Goal: Find specific page/section: Find specific page/section

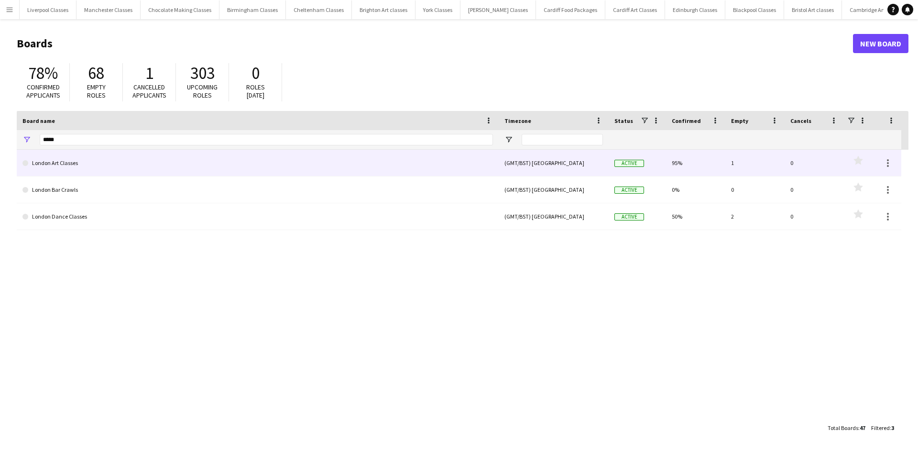
click at [157, 151] on link "London Art Classes" at bounding box center [257, 163] width 471 height 27
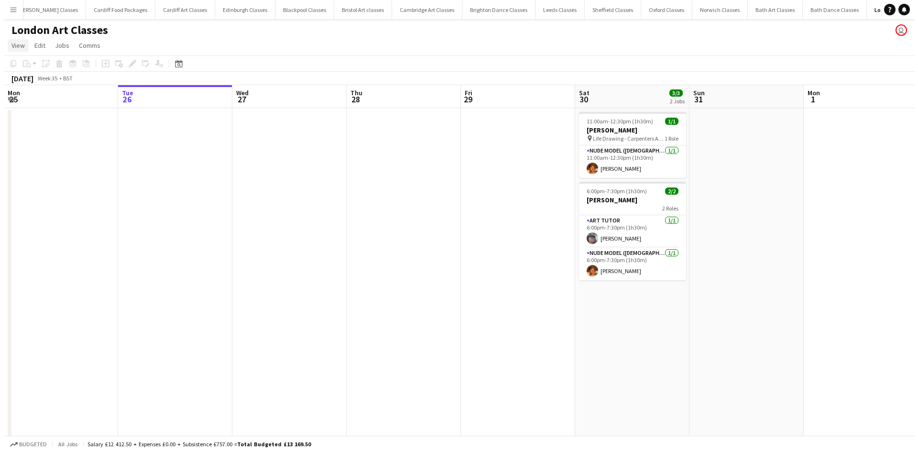
scroll to position [0, 454]
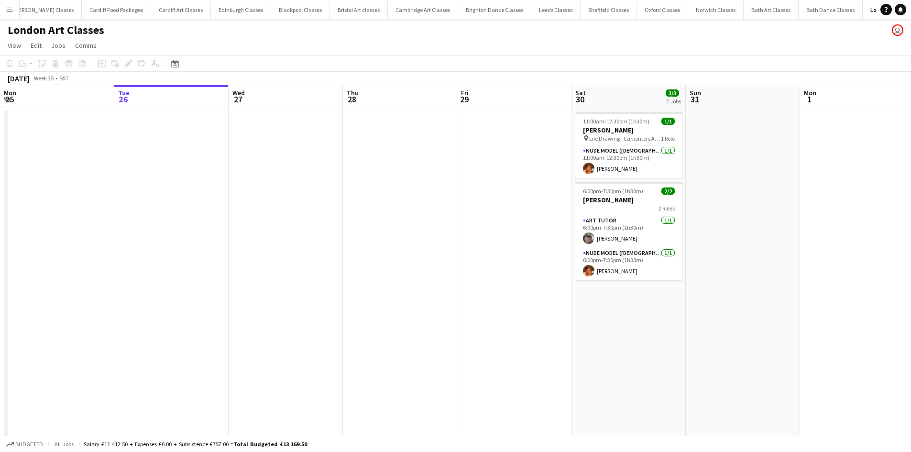
click at [6, 10] on app-icon "Menu" at bounding box center [10, 10] width 8 height 8
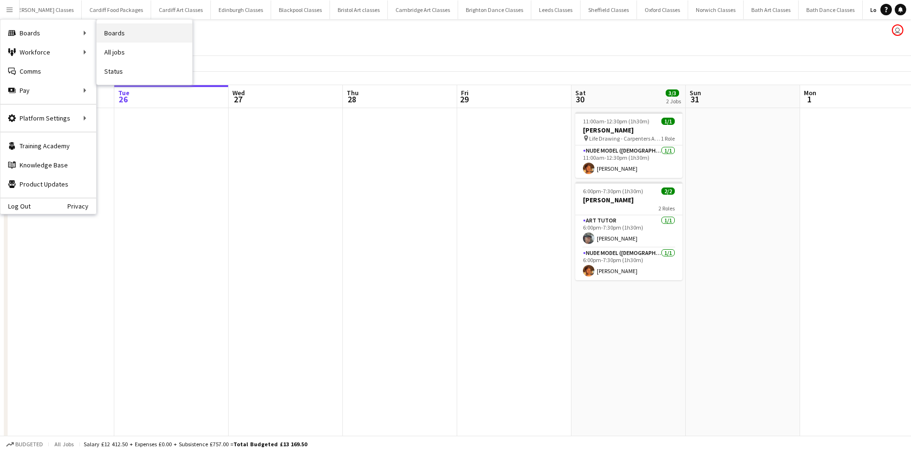
click at [134, 35] on link "Boards" at bounding box center [145, 32] width 96 height 19
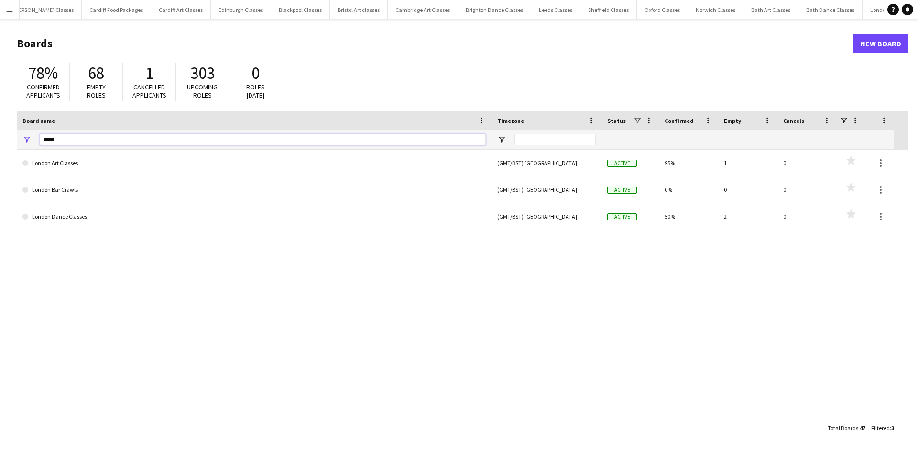
drag, startPoint x: 66, startPoint y: 143, endPoint x: 25, endPoint y: 143, distance: 40.7
click at [25, 143] on div "*****" at bounding box center [254, 139] width 475 height 19
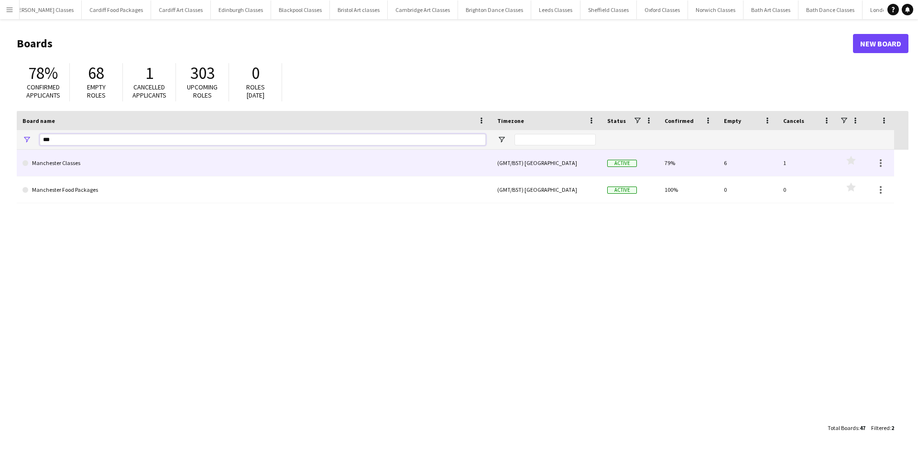
type input "***"
click at [77, 159] on link "Manchester Classes" at bounding box center [253, 163] width 463 height 27
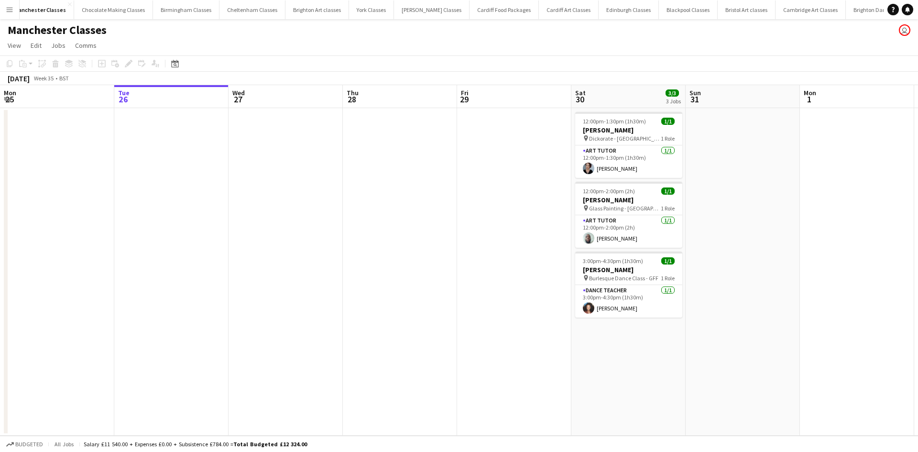
scroll to position [0, 57]
click at [175, 67] on icon at bounding box center [174, 64] width 7 height 8
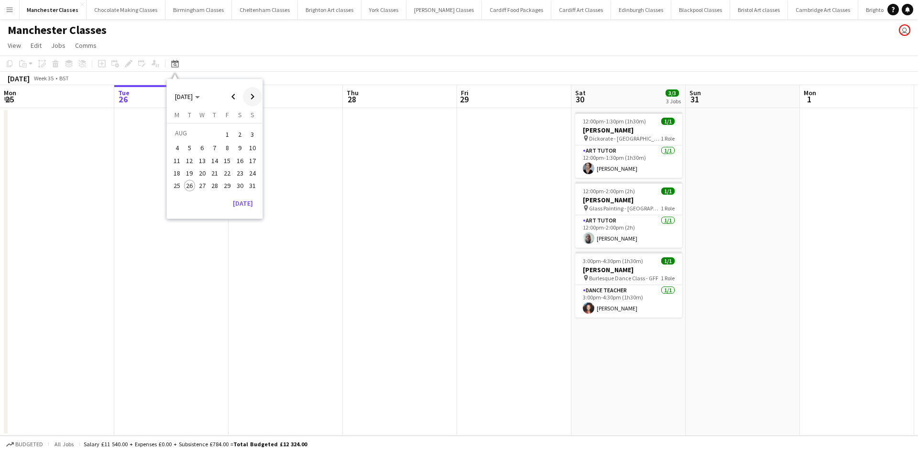
click at [253, 90] on span "Next month" at bounding box center [252, 96] width 19 height 19
click at [241, 168] on span "20" at bounding box center [239, 170] width 11 height 11
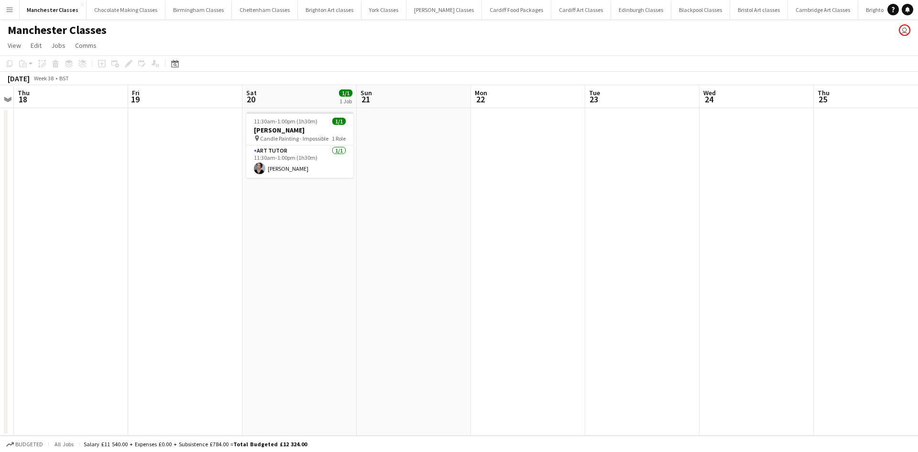
click at [12, 11] on app-icon "Menu" at bounding box center [10, 10] width 8 height 8
